Goal: Navigation & Orientation: Find specific page/section

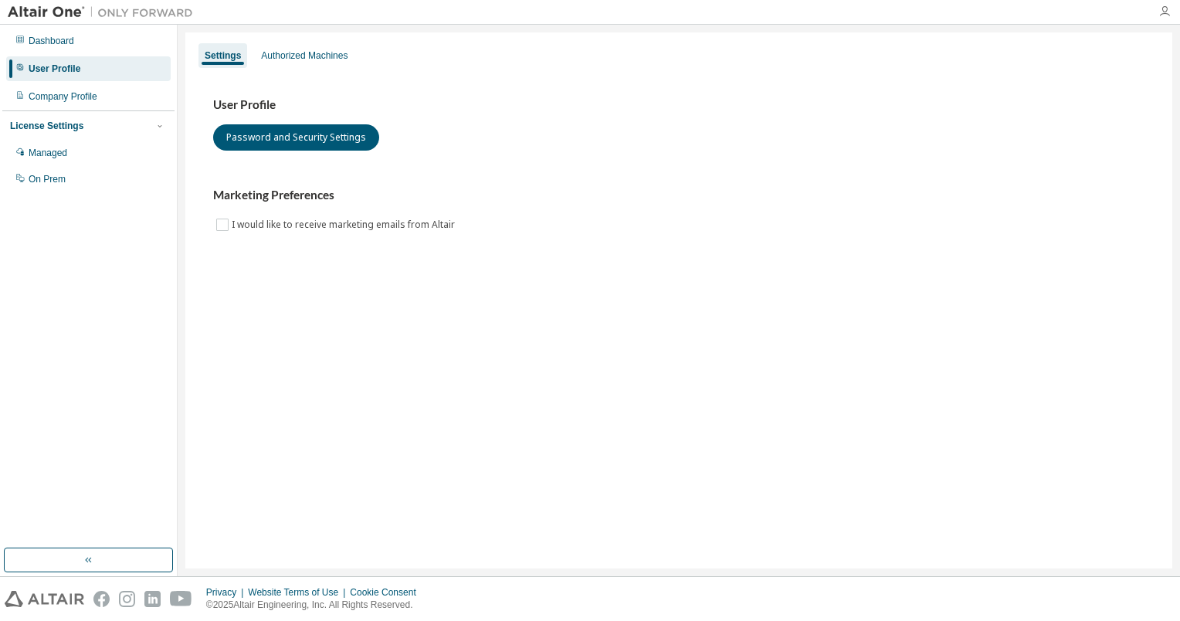
click at [1166, 15] on icon "button" at bounding box center [1165, 11] width 12 height 12
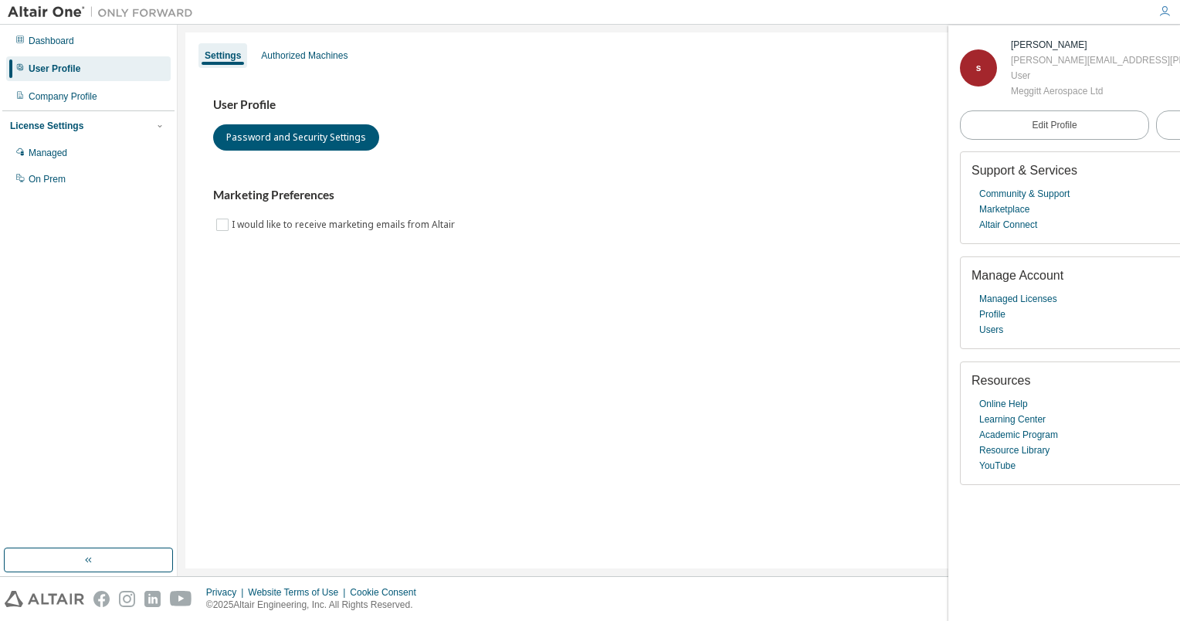
click at [701, 161] on div "User Profile Password and Security Settings Marketing Preferences I would like …" at bounding box center [679, 165] width 932 height 137
click at [710, 132] on div "User Profile Password and Security Settings" at bounding box center [679, 123] width 932 height 53
click at [19, 275] on div "Dashboard User Profile Company Profile License Settings Managed On Prem" at bounding box center [88, 286] width 172 height 519
click at [1036, 426] on link "Learning Center" at bounding box center [1013, 419] width 66 height 15
